Goal: Complete application form

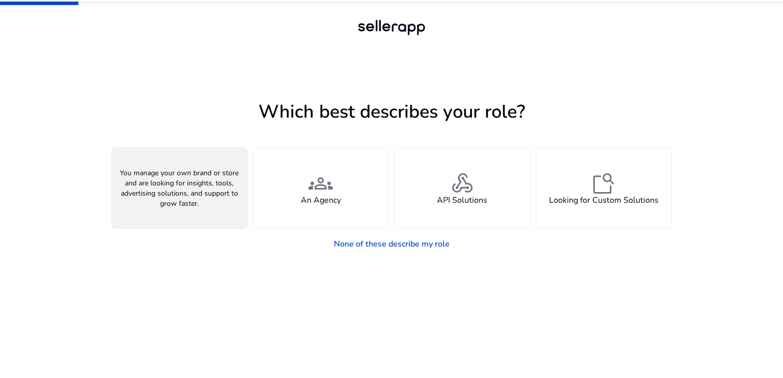
click at [212, 209] on div "person A Seller" at bounding box center [180, 188] width 136 height 81
click at [204, 199] on div "person A Seller" at bounding box center [180, 188] width 136 height 81
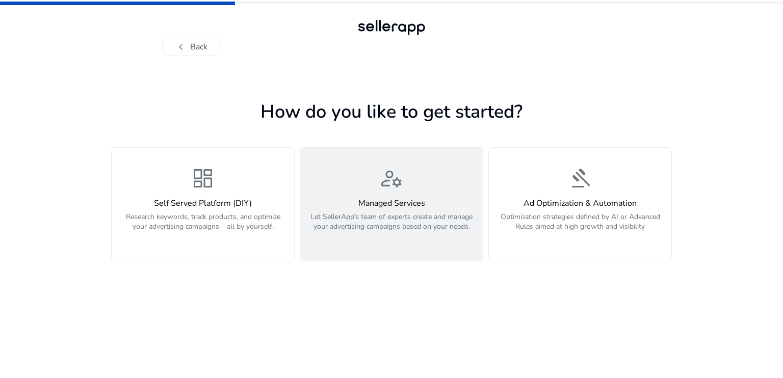
click at [334, 221] on p "Let SellerApp’s team of experts create and manage your advertising campaigns ba…" at bounding box center [391, 227] width 170 height 31
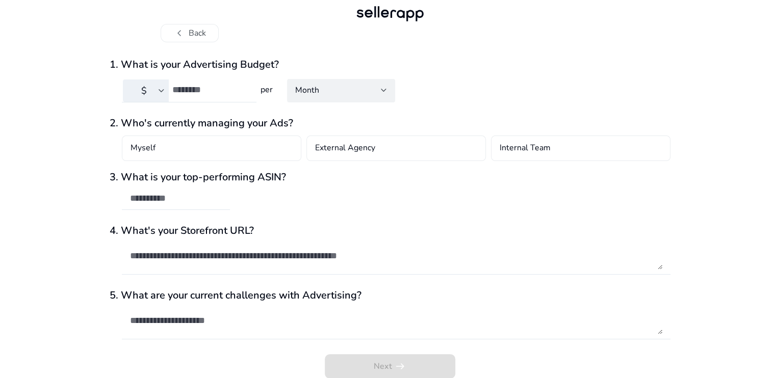
scroll to position [20, 0]
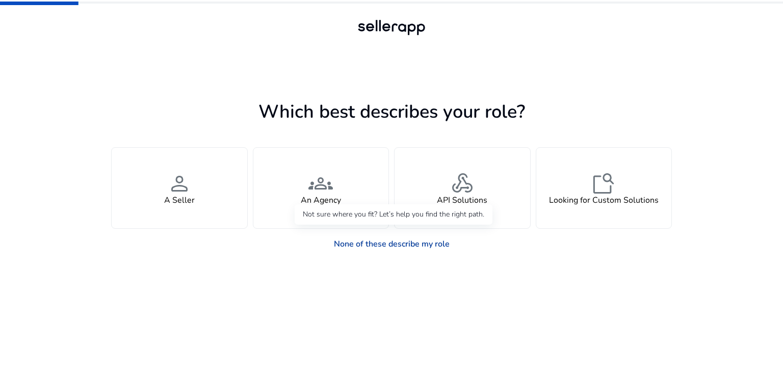
click at [388, 241] on link "None of these describe my role" at bounding box center [392, 244] width 132 height 20
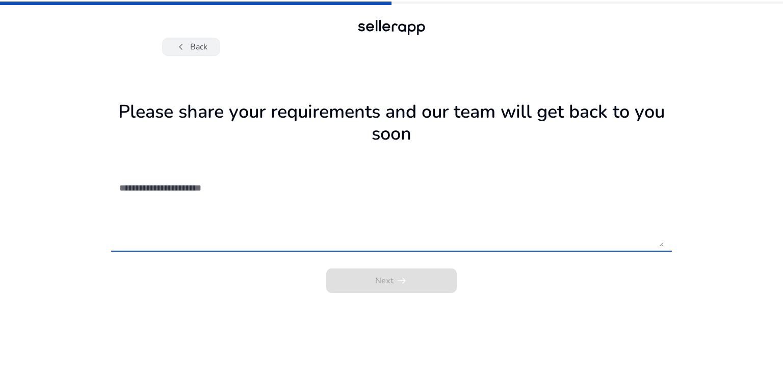
drag, startPoint x: 196, startPoint y: 58, endPoint x: 195, endPoint y: 53, distance: 5.6
click at [195, 58] on div "Please share your requirements and our team will get back to you soon Next arro…" at bounding box center [391, 217] width 561 height 322
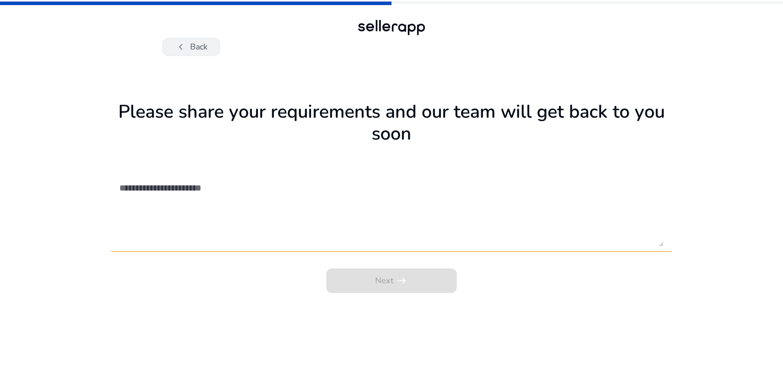
click at [197, 47] on button "chevron_left Back" at bounding box center [191, 47] width 58 height 18
